Goal: Information Seeking & Learning: Learn about a topic

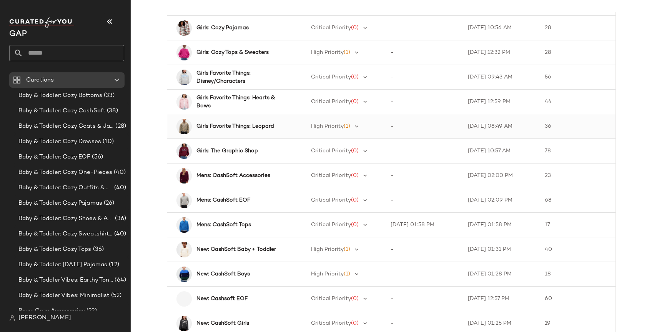
scroll to position [730, 0]
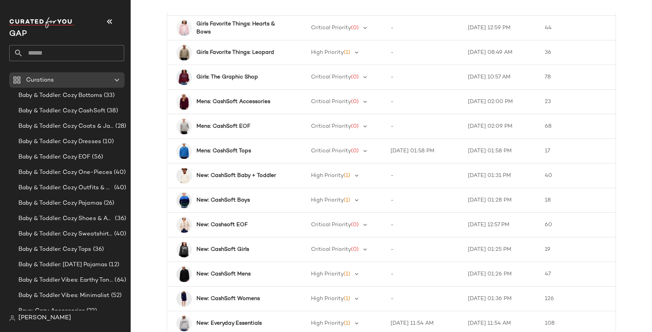
click at [552, 8] on main "Curation Priority Last Exported Latest Snapshot Product Count Baby & Toddler: C…" at bounding box center [326, 166] width 652 height 332
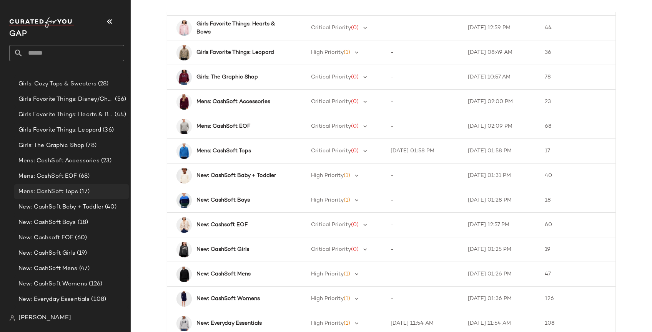
scroll to position [461, 0]
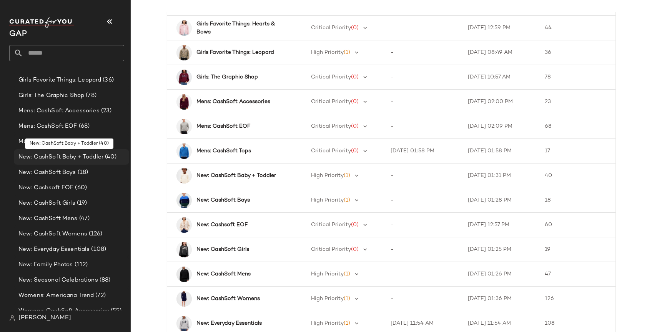
click at [73, 155] on span "New: CashSoft Baby + Toddler" at bounding box center [60, 157] width 85 height 9
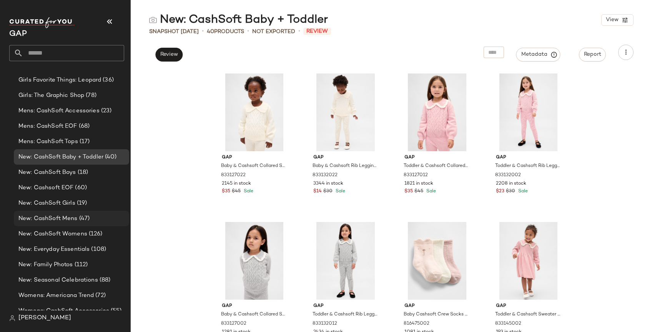
click at [60, 212] on div "New: CashSoft Mens (47)" at bounding box center [71, 218] width 115 height 15
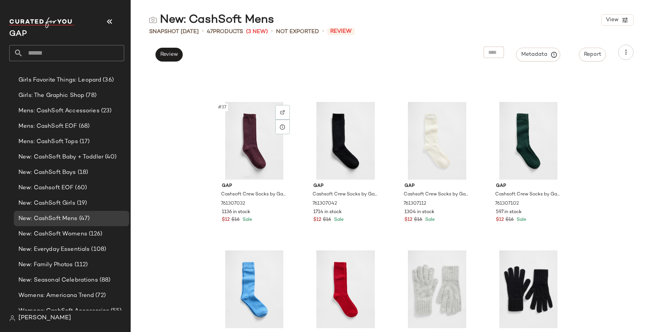
scroll to position [1467, 0]
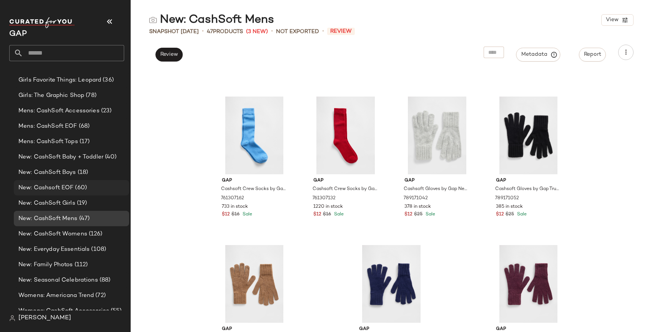
click at [72, 194] on div "New: Cashsoft EOF (60)" at bounding box center [71, 187] width 115 height 15
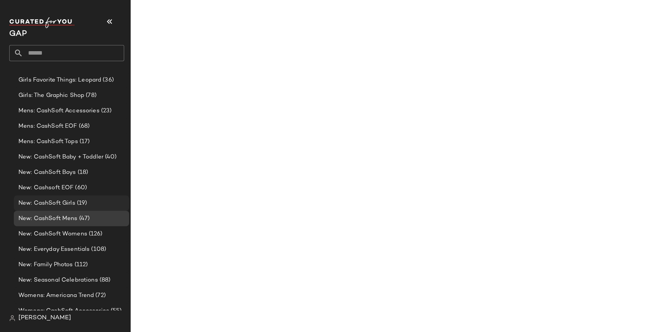
click at [72, 199] on span "New: CashSoft Girls" at bounding box center [46, 203] width 57 height 9
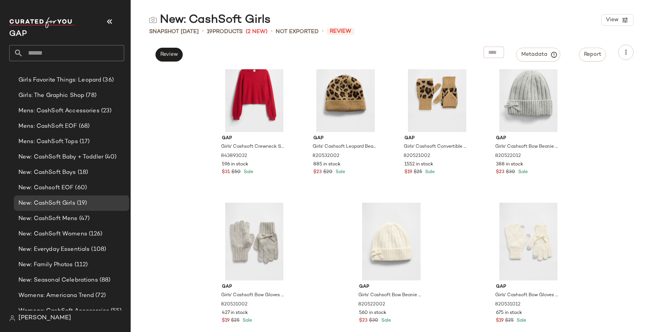
scroll to position [481, 0]
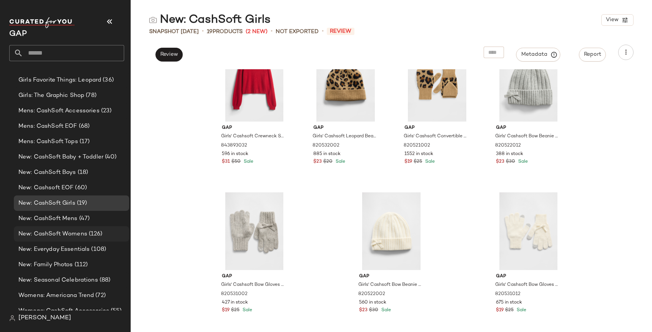
click at [77, 228] on div "New: CashSoft Womens (126)" at bounding box center [71, 233] width 115 height 15
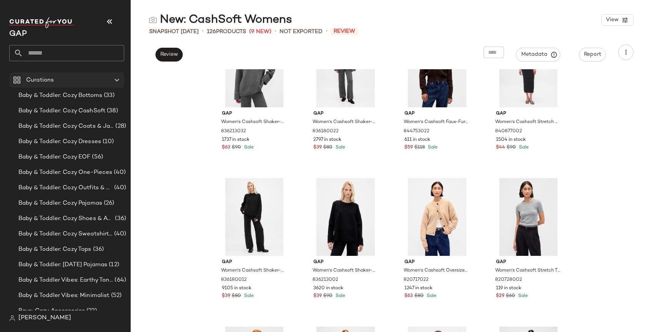
click at [98, 79] on div "Curations" at bounding box center [67, 80] width 87 height 9
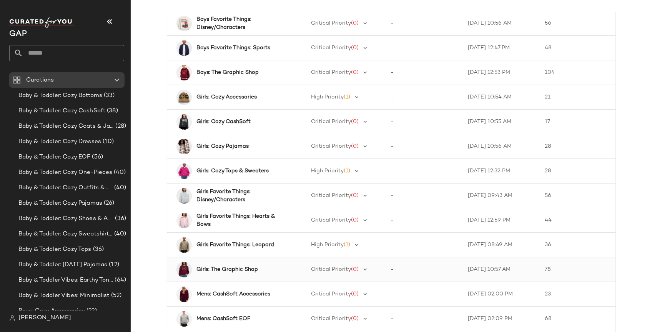
scroll to position [730, 0]
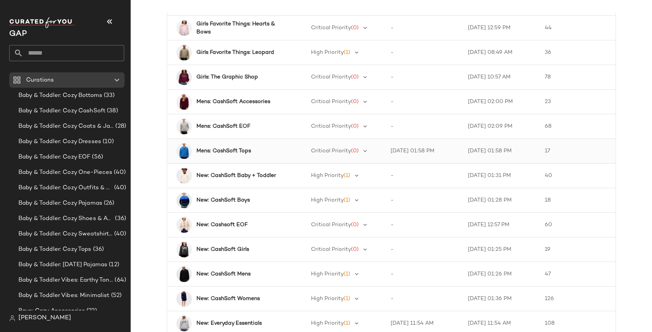
click at [280, 157] on div "Mens: CashSoft Tops" at bounding box center [235, 150] width 121 height 15
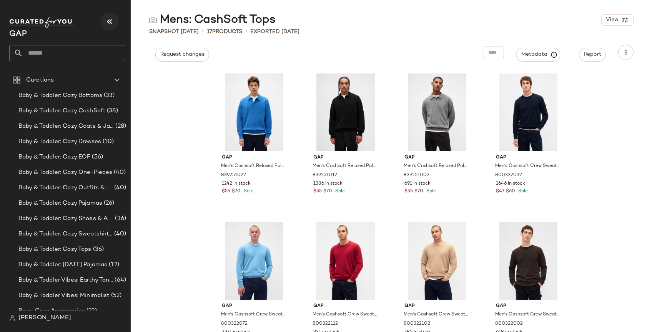
click at [103, 20] on button "button" at bounding box center [109, 21] width 18 height 18
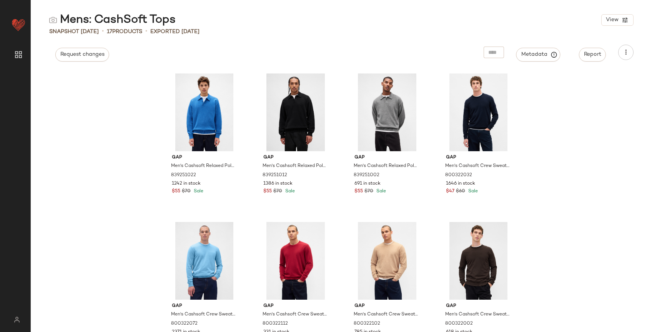
click at [42, 154] on div "Gap Men's Cashsoft Relaxed Polo Shirt Sweater by Gap Blue Size M 839251022 1242…" at bounding box center [341, 200] width 621 height 262
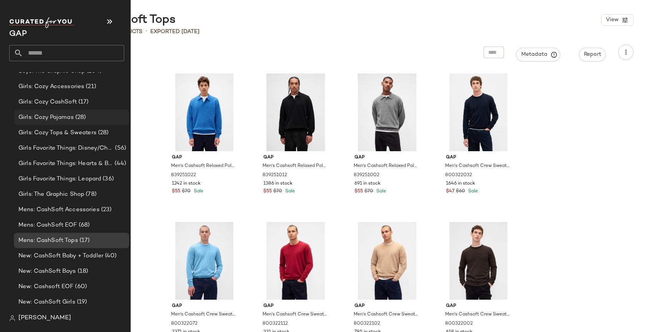
scroll to position [384, 0]
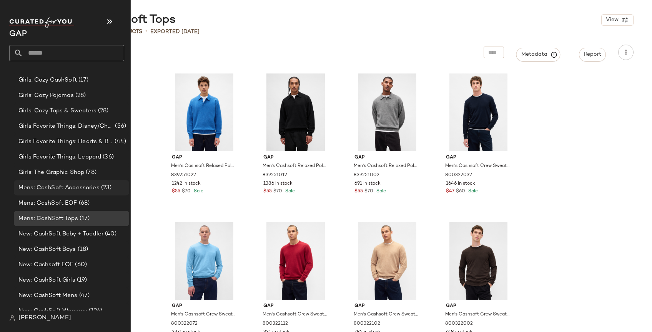
click at [79, 186] on span "Mens: CashSoft Accessories" at bounding box center [58, 187] width 81 height 9
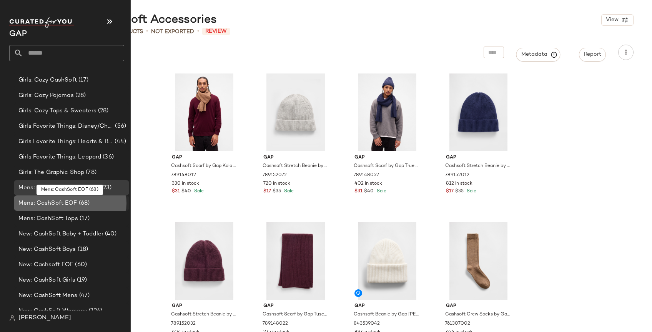
click at [79, 206] on span "(68)" at bounding box center [83, 203] width 13 height 9
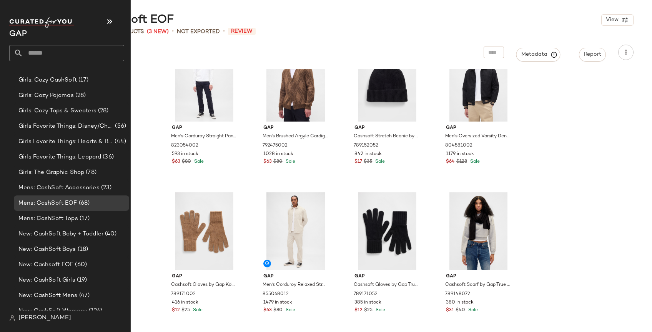
scroll to position [423, 0]
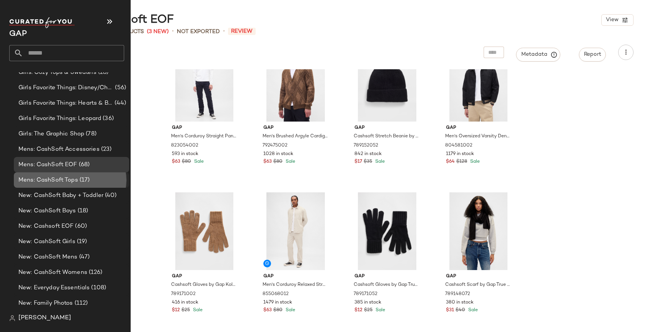
click at [55, 176] on span "Mens: CashSoft Tops" at bounding box center [48, 180] width 60 height 9
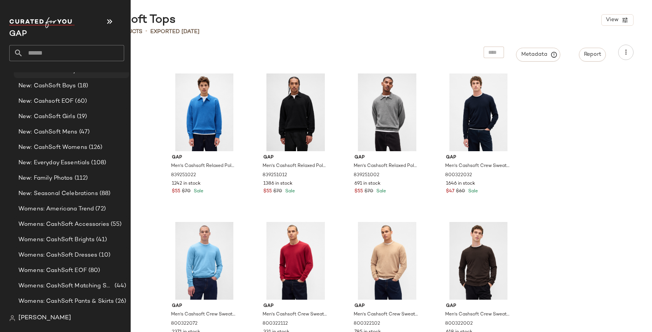
scroll to position [576, 0]
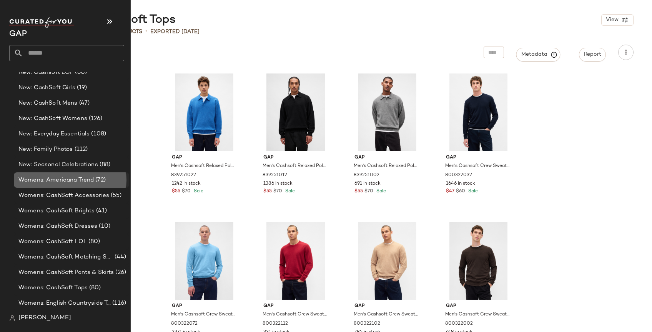
click at [61, 178] on span "Womens: Americana Trend" at bounding box center [55, 180] width 75 height 9
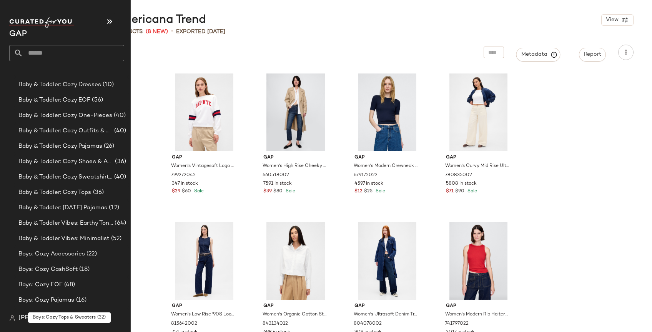
scroll to position [54, 0]
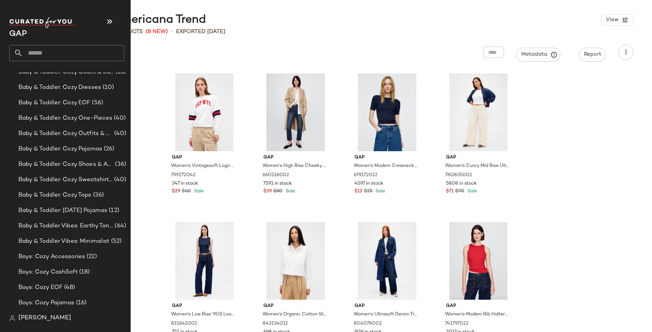
click at [40, 54] on input "text" at bounding box center [73, 53] width 101 height 16
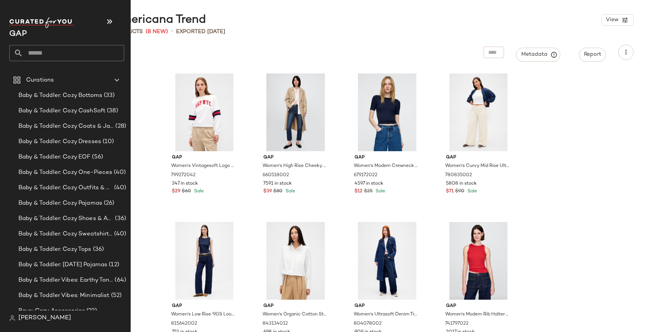
click at [81, 58] on input "text" at bounding box center [73, 53] width 101 height 16
click at [25, 53] on input "text" at bounding box center [73, 53] width 101 height 16
type input "****"
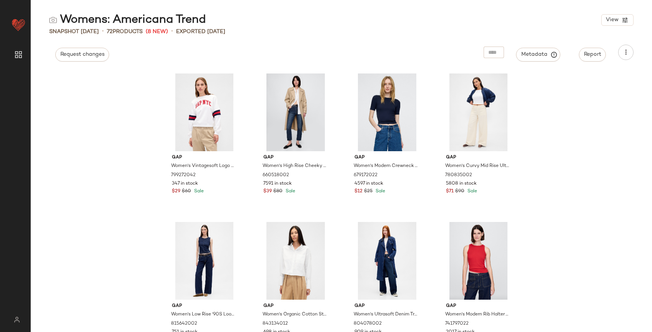
click at [434, 19] on div "Womens: Americana Trend View" at bounding box center [341, 19] width 621 height 15
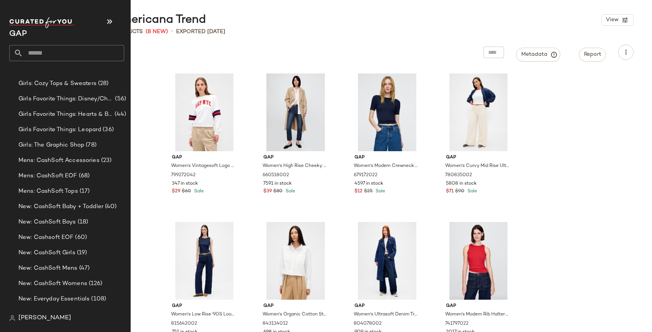
scroll to position [461, 0]
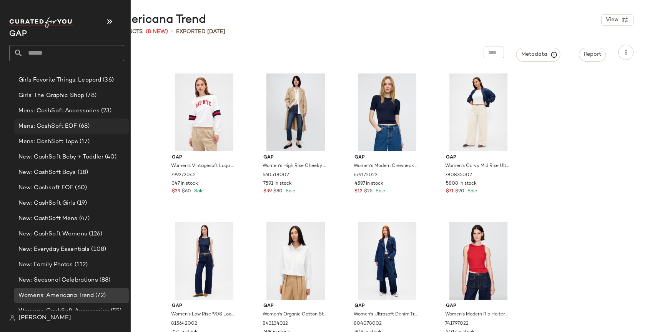
click at [66, 131] on div "Mens: CashSoft EOF (68)" at bounding box center [71, 125] width 115 height 15
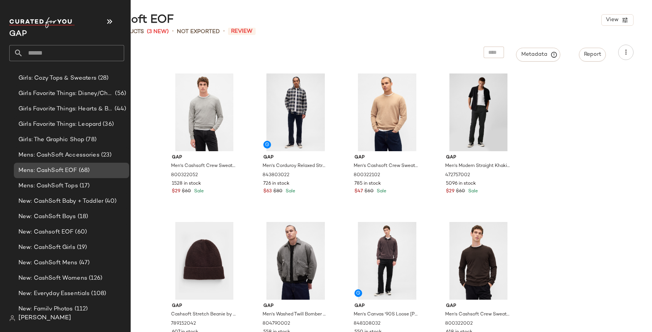
scroll to position [461, 0]
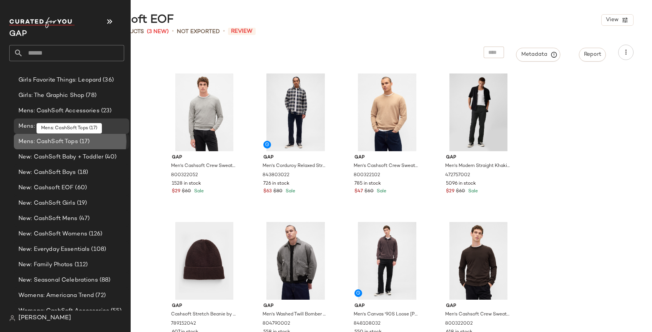
click at [54, 140] on span "Mens: CashSoft Tops" at bounding box center [48, 141] width 60 height 9
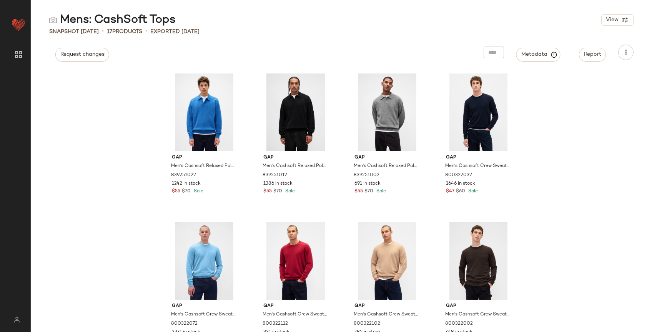
click at [419, 38] on div "Mens: CashSoft Tops View Snapshot [DATE] • 17 Products • Exported [DATE] Reques…" at bounding box center [341, 171] width 621 height 319
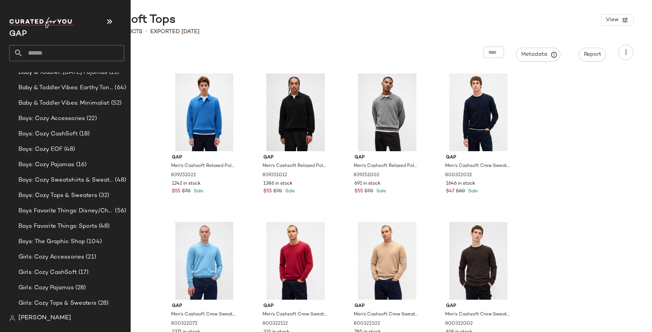
scroll to position [461, 0]
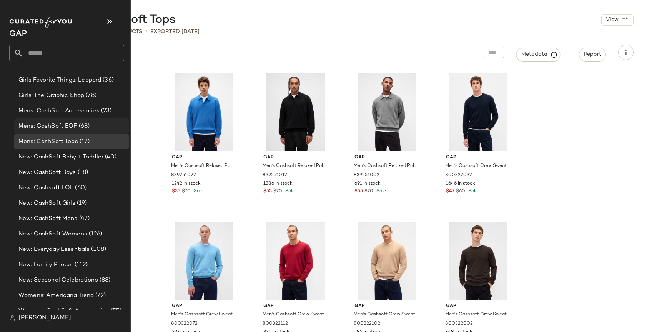
click at [85, 130] on span "(68)" at bounding box center [83, 126] width 13 height 9
